Goal: Obtain resource: Obtain resource

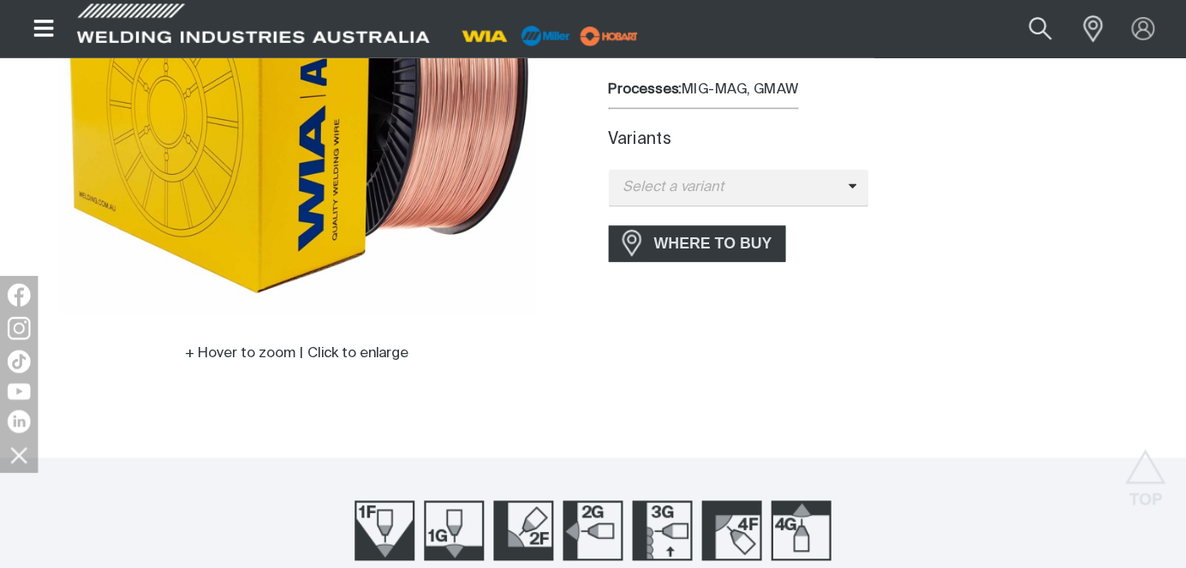
scroll to position [685, 0]
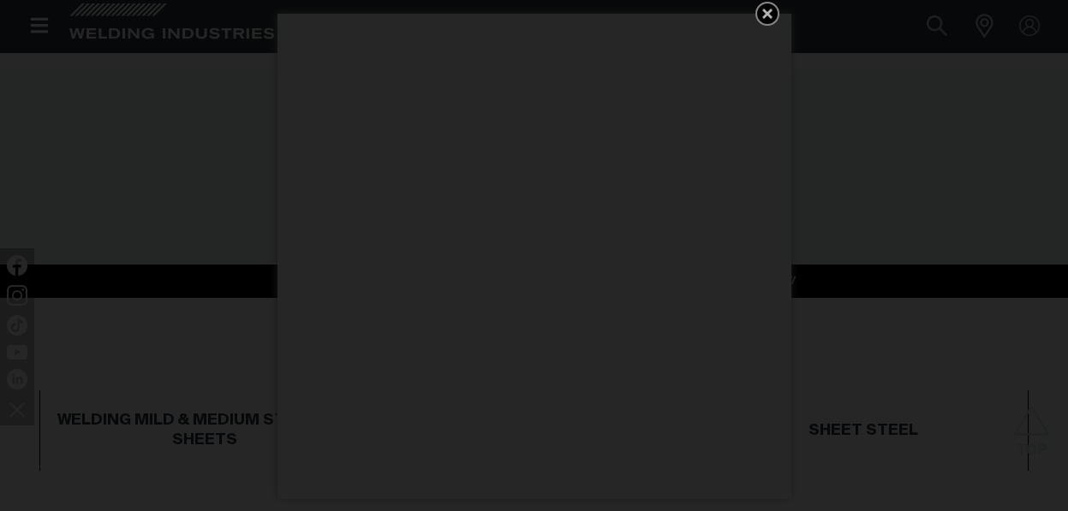
click at [765, 17] on icon "Get 5 WIA Welding Guides Free!" at bounding box center [767, 13] width 21 height 21
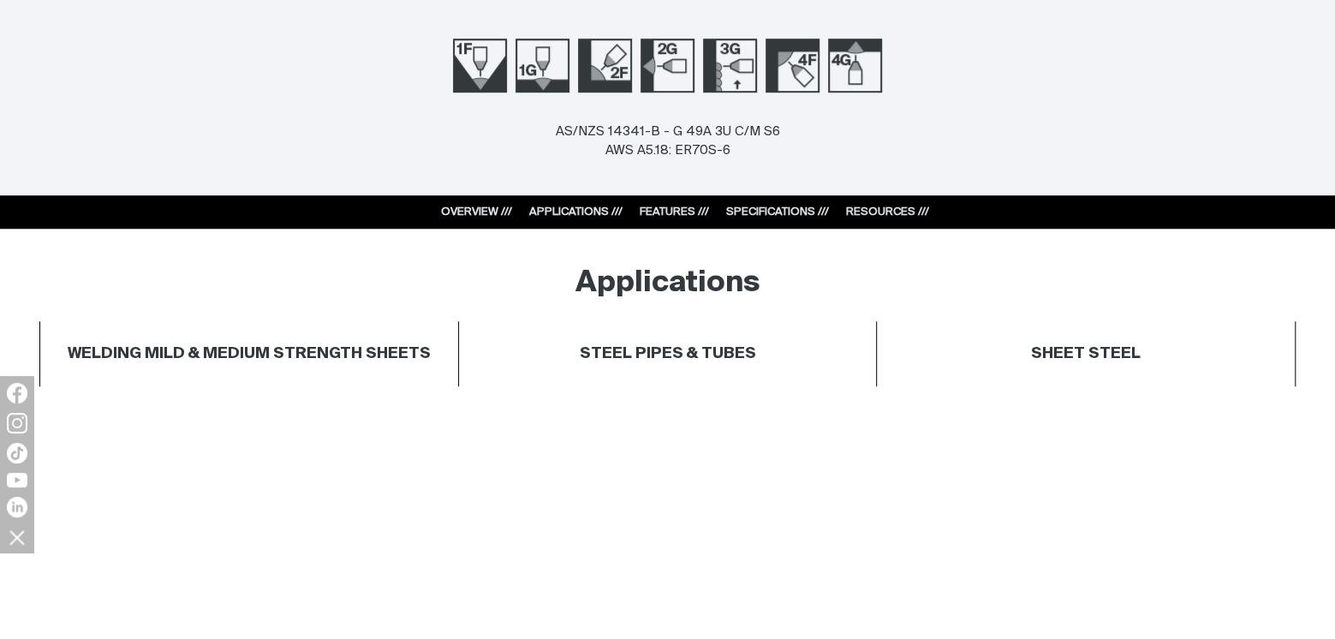
scroll to position [856, 0]
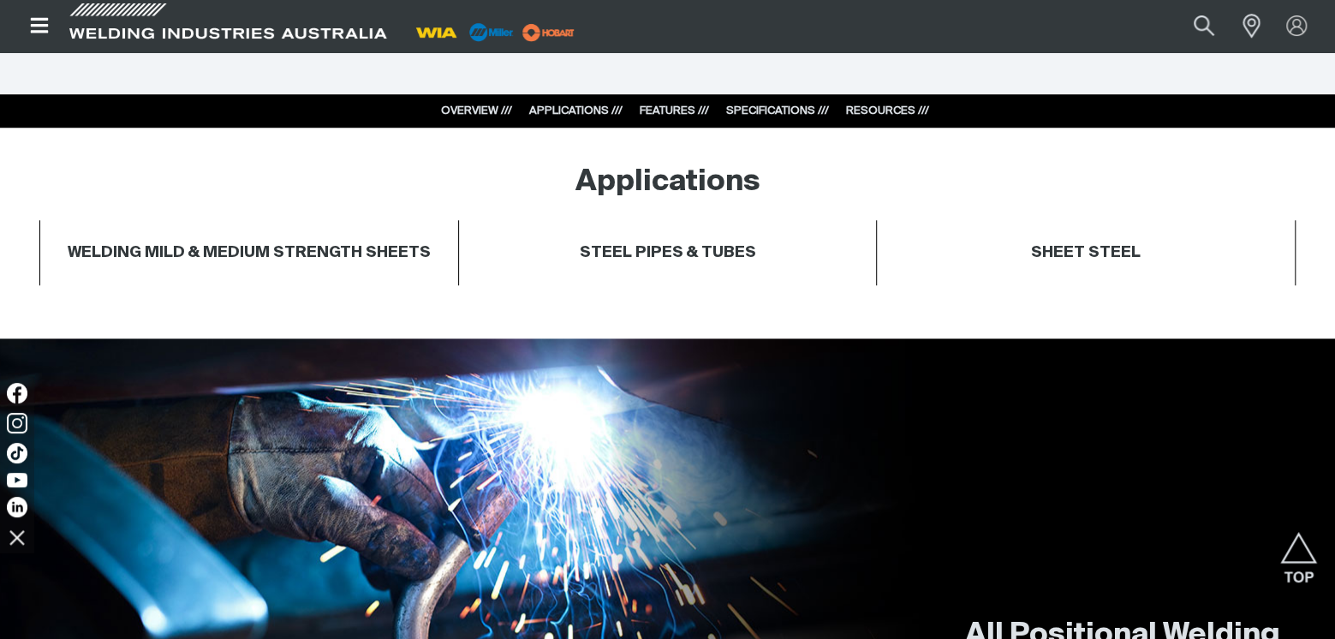
click at [774, 106] on link "SPECIFICATIONS ///" at bounding box center [777, 110] width 103 height 11
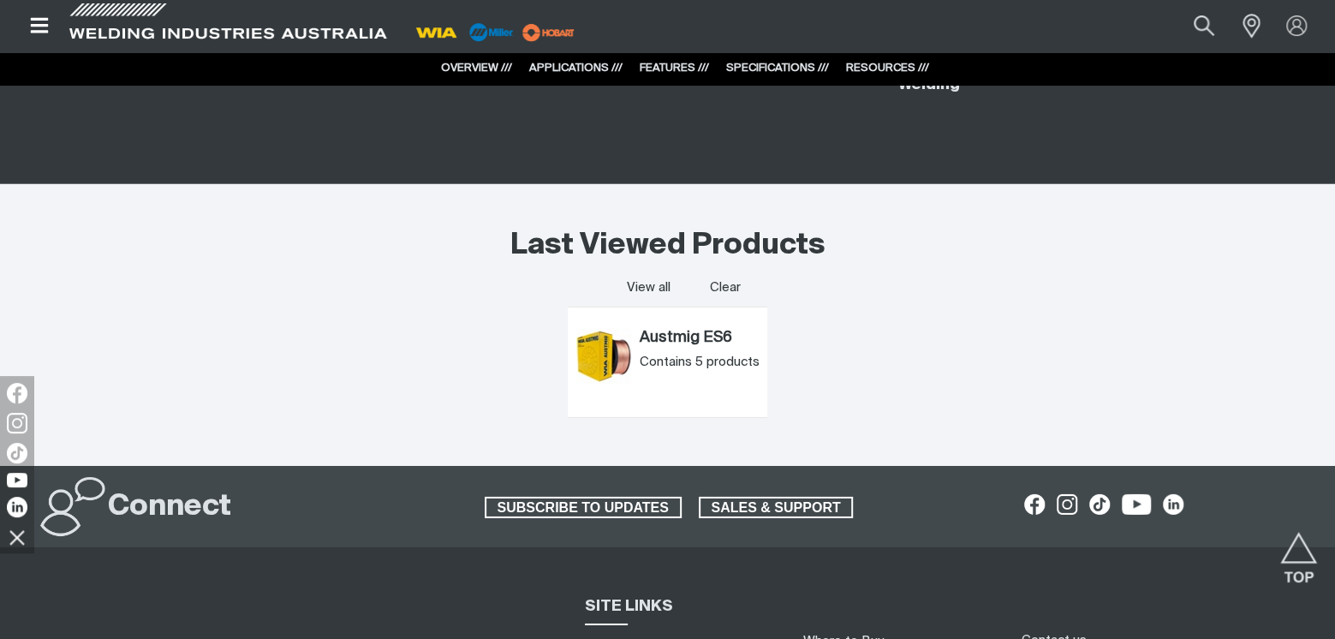
scroll to position [3377, 0]
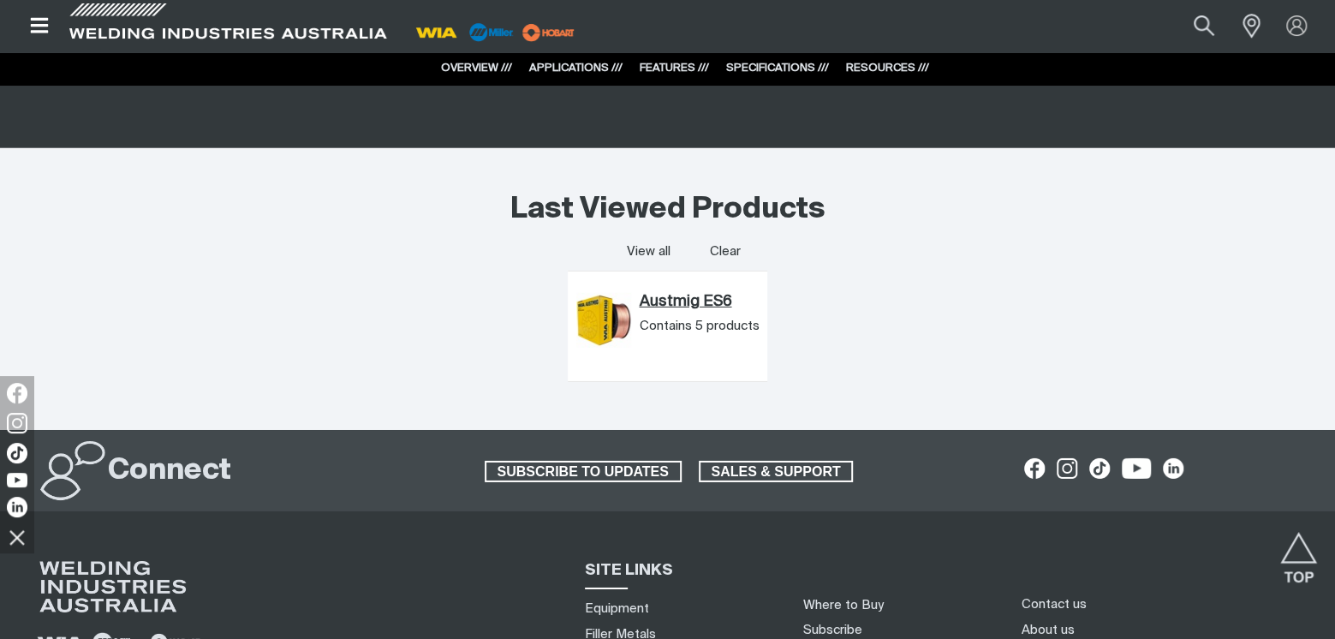
click at [667, 299] on link "Austmig ES6" at bounding box center [699, 302] width 120 height 19
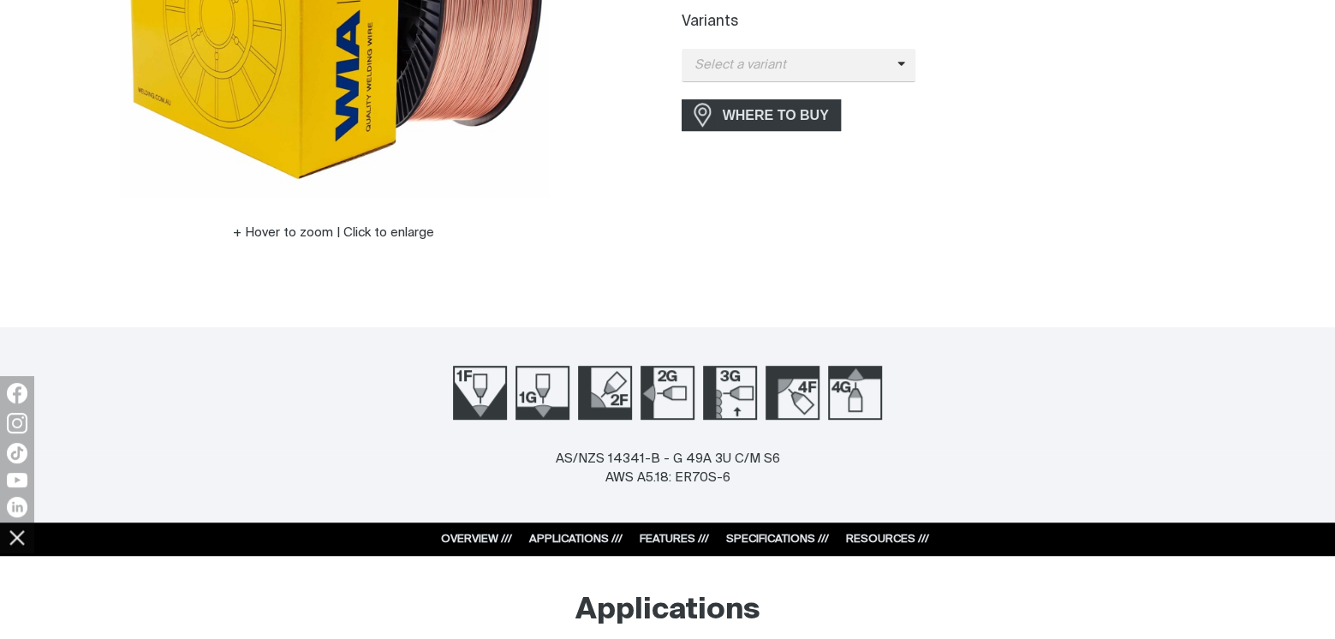
scroll to position [856, 0]
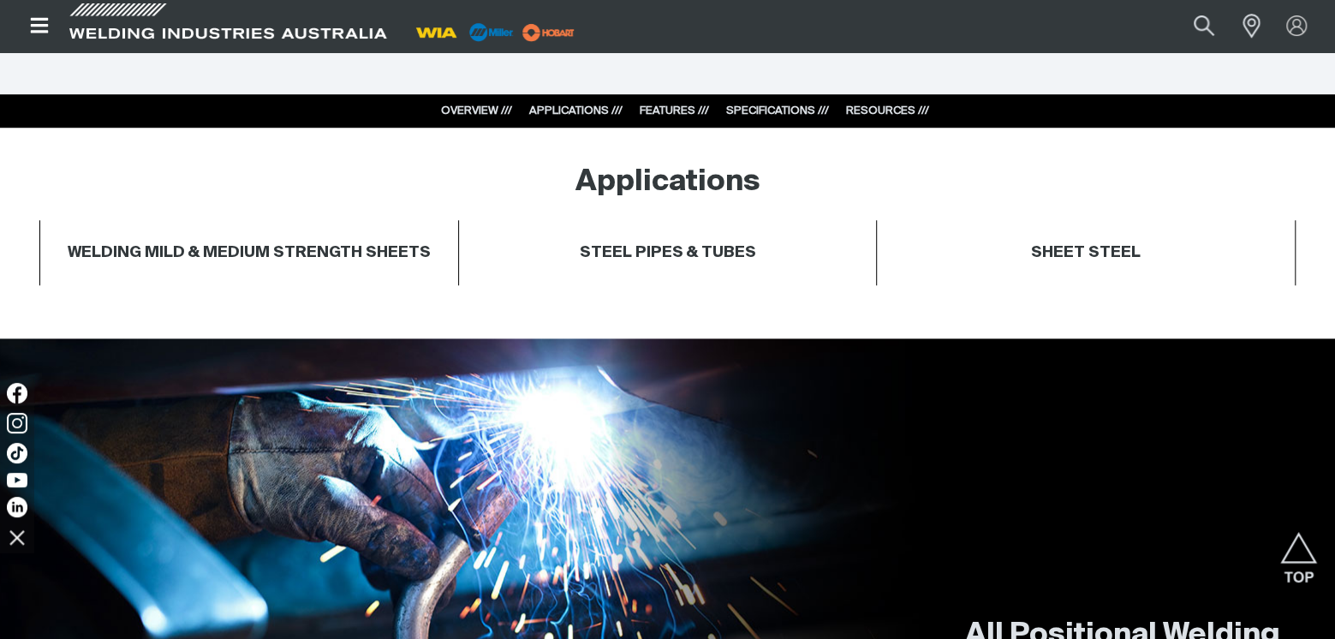
click at [811, 106] on link "SPECIFICATIONS ///" at bounding box center [777, 110] width 103 height 11
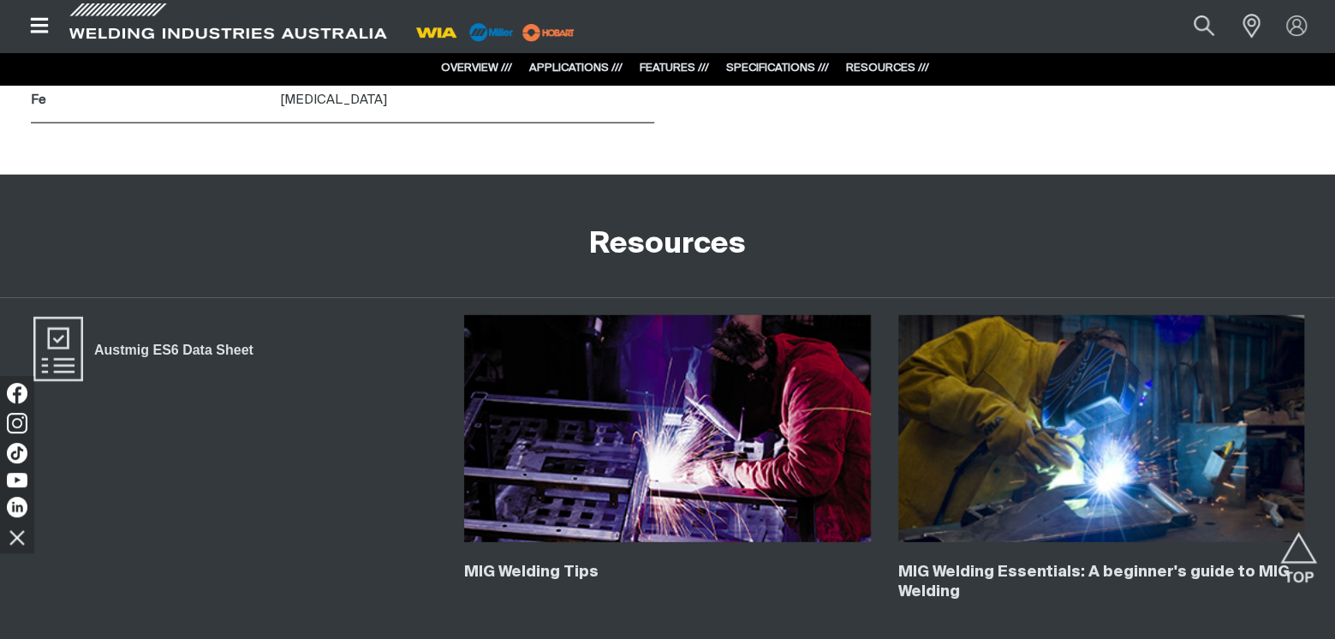
scroll to position [2916, 0]
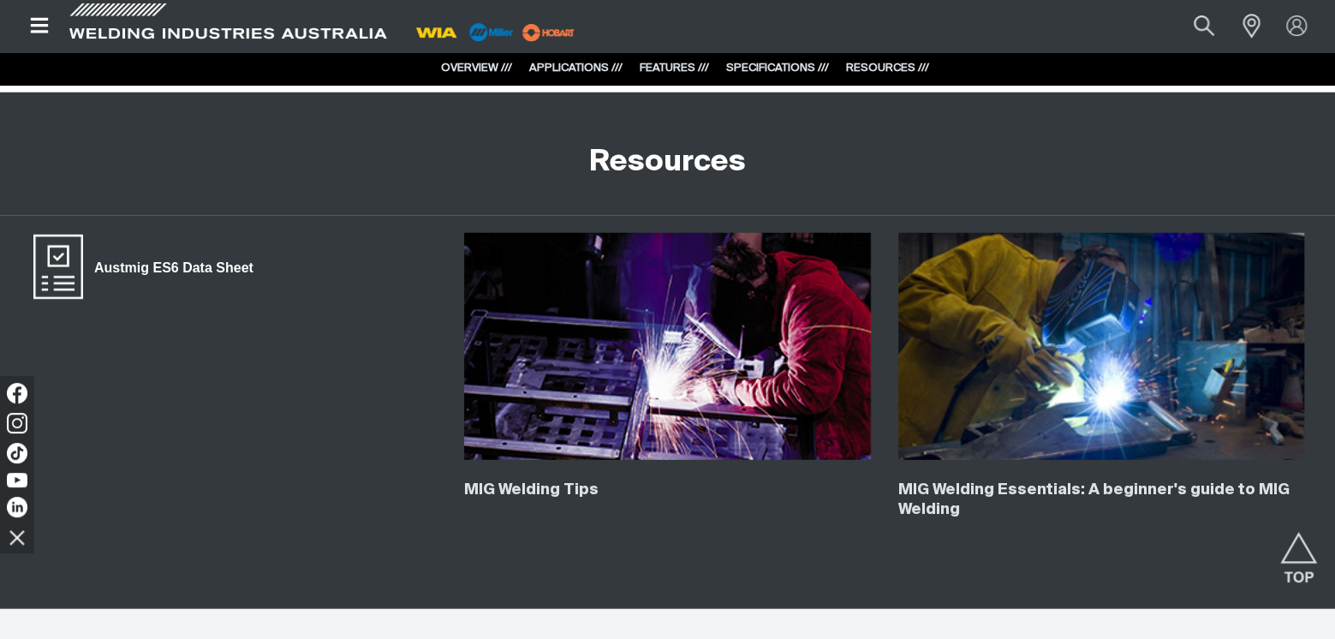
click at [161, 260] on span "Austmig ES6 Data Sheet" at bounding box center [173, 268] width 181 height 22
